Goal: Task Accomplishment & Management: Use online tool/utility

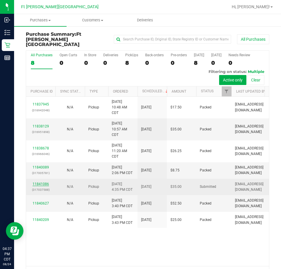
click at [39, 182] on link "11841086" at bounding box center [41, 184] width 16 height 4
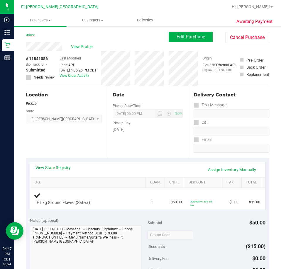
click at [27, 34] on link "Back" at bounding box center [30, 35] width 9 height 4
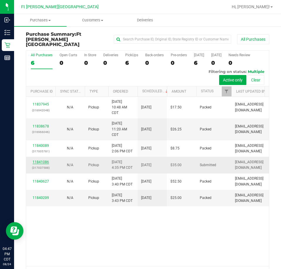
click at [43, 160] on link "11841086" at bounding box center [41, 162] width 16 height 4
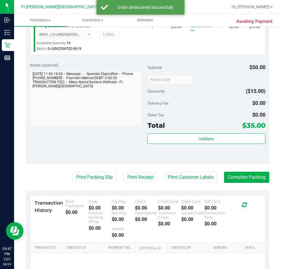
scroll to position [176, 0]
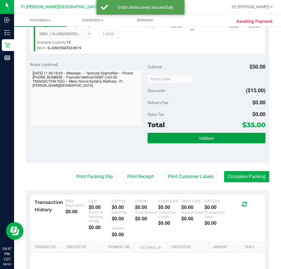
click at [169, 142] on button "Validate" at bounding box center [206, 138] width 118 height 11
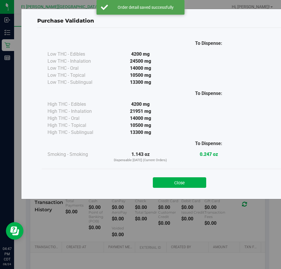
click at [162, 183] on button "Close" at bounding box center [179, 182] width 53 height 11
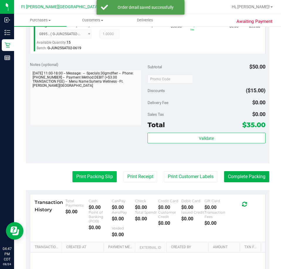
click at [96, 176] on button "Print Packing Slip" at bounding box center [94, 176] width 44 height 11
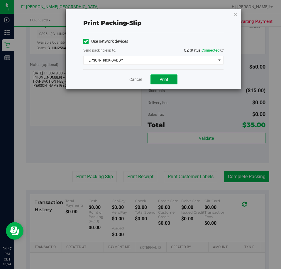
click at [164, 77] on button "Print" at bounding box center [163, 79] width 27 height 10
click at [134, 82] on link "Cancel" at bounding box center [135, 80] width 12 height 6
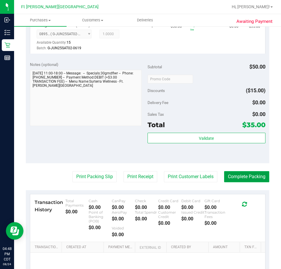
click at [253, 172] on button "Complete Packing" at bounding box center [246, 176] width 45 height 11
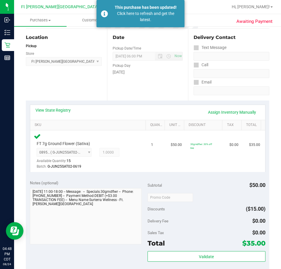
scroll to position [29, 0]
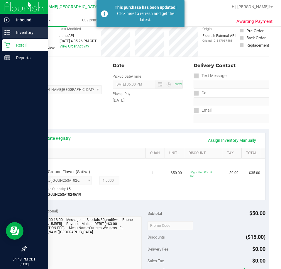
click at [14, 32] on p "Inventory" at bounding box center [27, 32] width 35 height 7
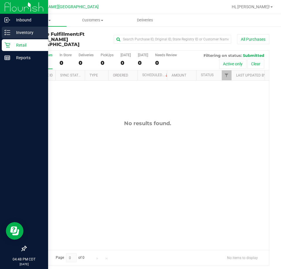
click at [10, 30] on line at bounding box center [8, 30] width 3 height 0
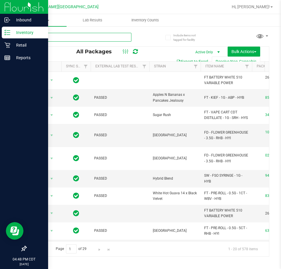
click at [57, 38] on input "text" at bounding box center [79, 37] width 106 height 9
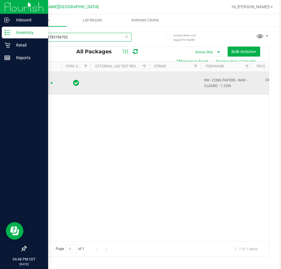
type input "2413965783196702"
click at [45, 82] on span "Action" at bounding box center [40, 83] width 16 height 8
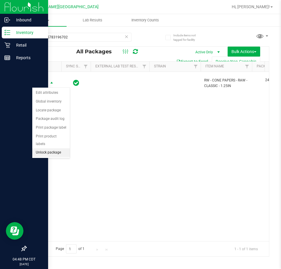
click at [61, 148] on li "Unlock package" at bounding box center [51, 152] width 38 height 9
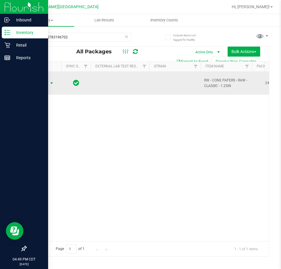
click at [41, 83] on span "Action" at bounding box center [40, 83] width 16 height 8
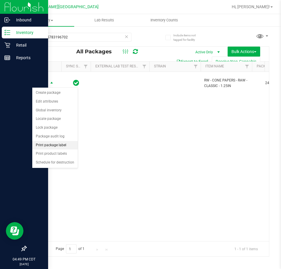
click at [60, 143] on li "Print package label" at bounding box center [54, 145] width 45 height 9
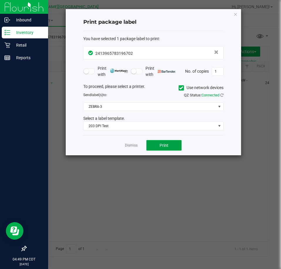
click at [155, 149] on button "Print" at bounding box center [163, 145] width 35 height 11
click at [237, 14] on icon "button" at bounding box center [235, 14] width 4 height 7
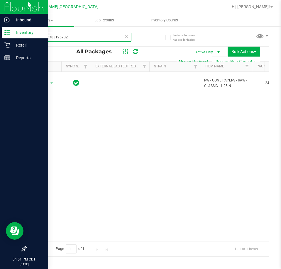
click at [72, 38] on input "2413965783196702" at bounding box center [79, 37] width 106 height 9
type input "smoke"
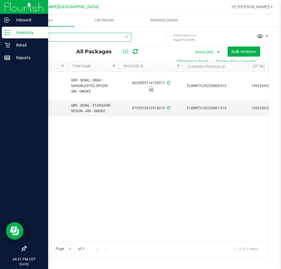
scroll to position [0, 177]
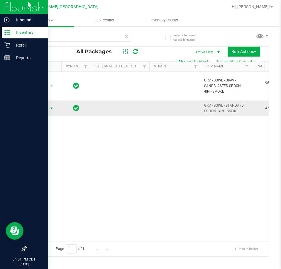
click at [38, 110] on span "Action" at bounding box center [40, 108] width 16 height 8
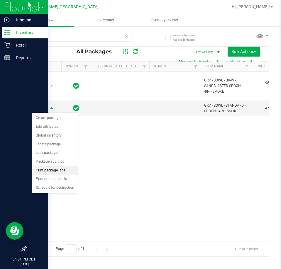
click at [64, 171] on li "Print package label" at bounding box center [54, 170] width 45 height 9
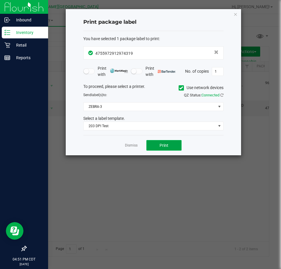
click at [157, 146] on button "Print" at bounding box center [163, 145] width 35 height 11
click at [235, 13] on icon "button" at bounding box center [235, 14] width 4 height 7
